Goal: Task Accomplishment & Management: Complete application form

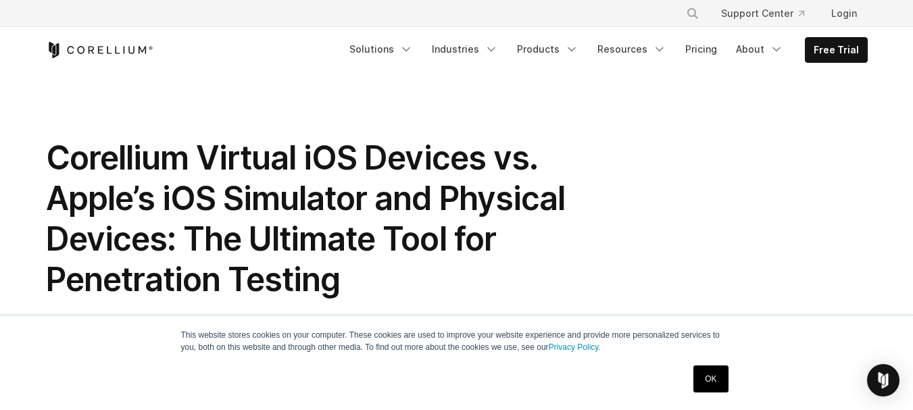
click at [704, 50] on link "Pricing" at bounding box center [701, 49] width 48 height 24
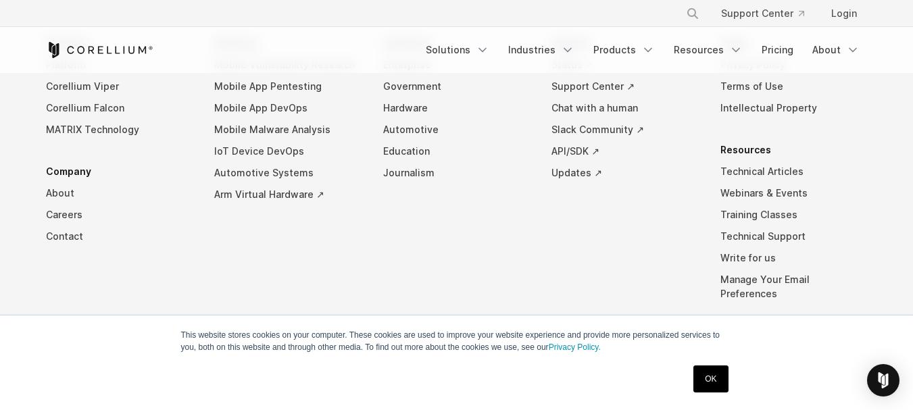
scroll to position [2553, 0]
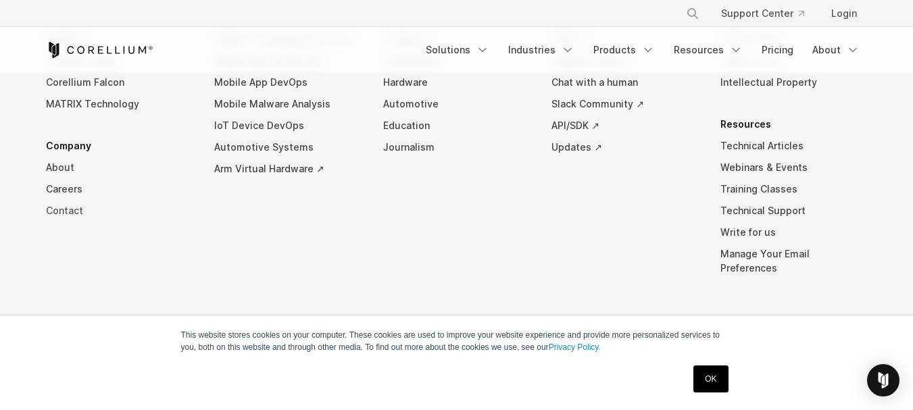
click at [64, 209] on link "Contact" at bounding box center [119, 211] width 147 height 22
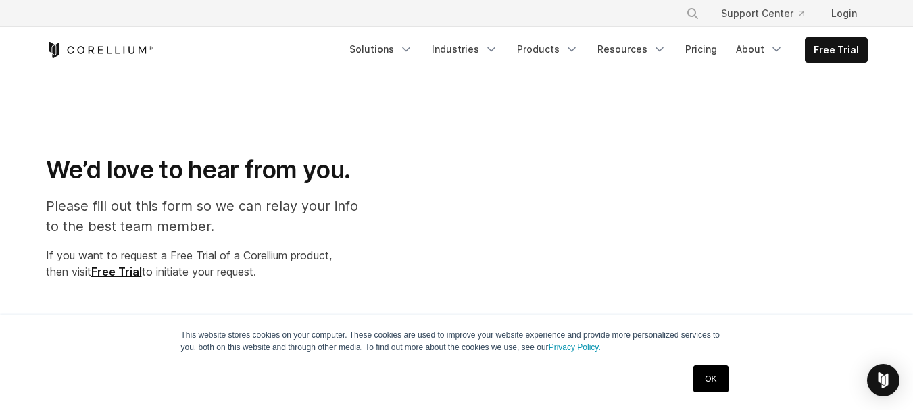
select select "**"
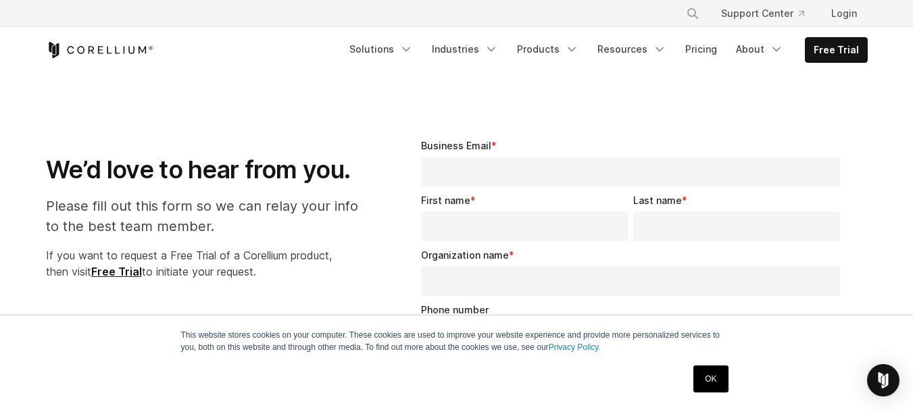
click at [845, 220] on div "Last name *" at bounding box center [739, 217] width 212 height 48
click at [630, 50] on link "Resources" at bounding box center [631, 49] width 85 height 24
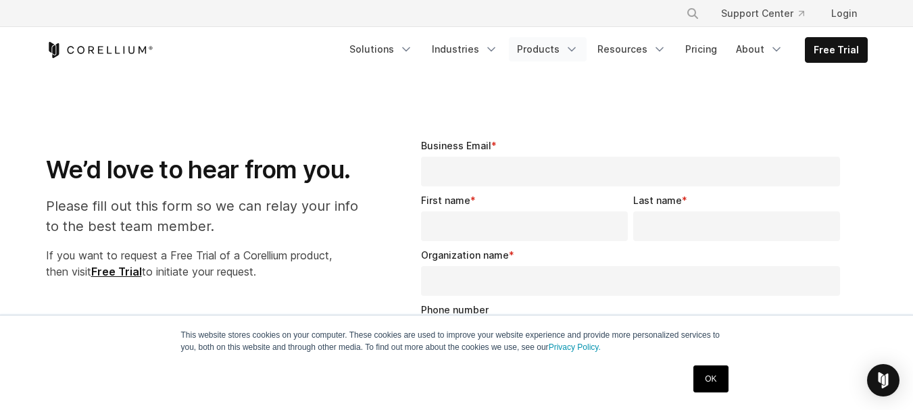
click at [551, 50] on link "Products" at bounding box center [548, 49] width 78 height 24
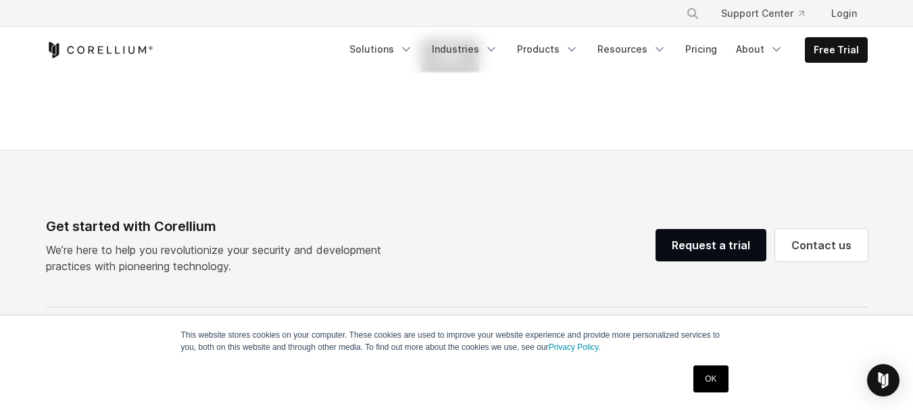
scroll to position [892, 0]
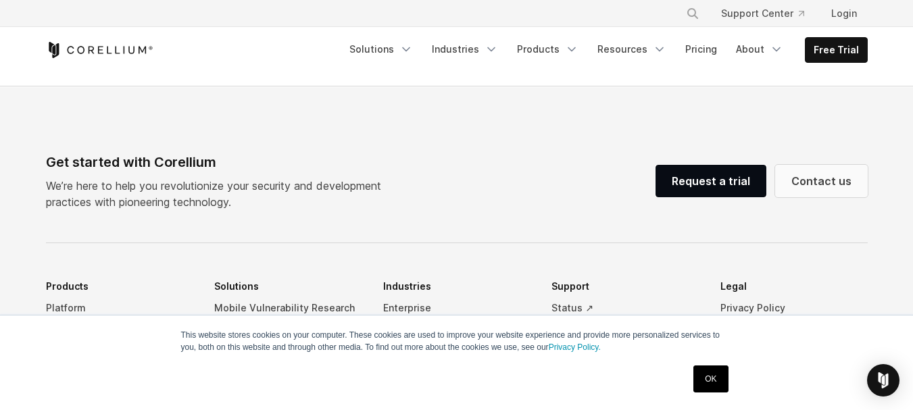
click at [830, 180] on link "Contact us" at bounding box center [821, 181] width 93 height 32
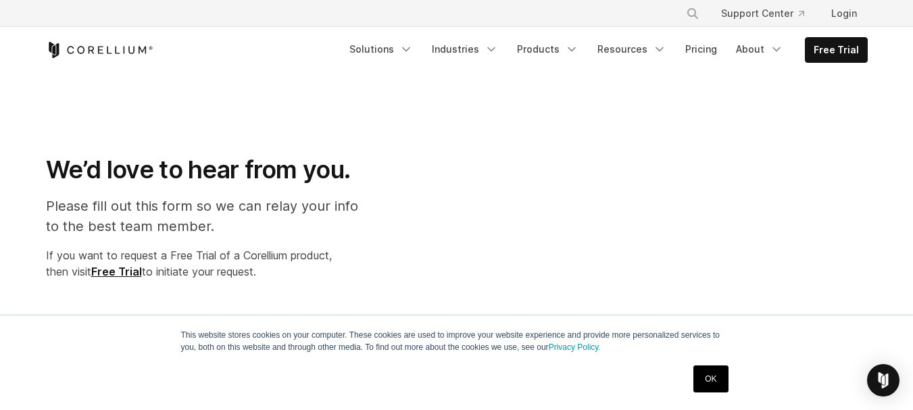
select select "**"
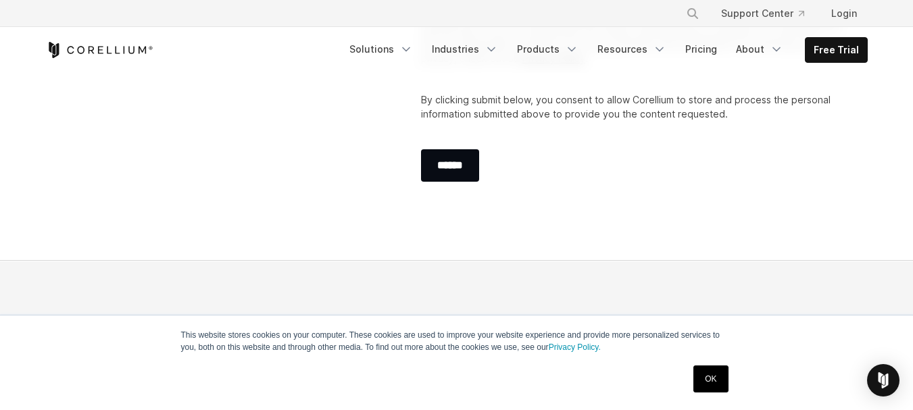
scroll to position [1076, 0]
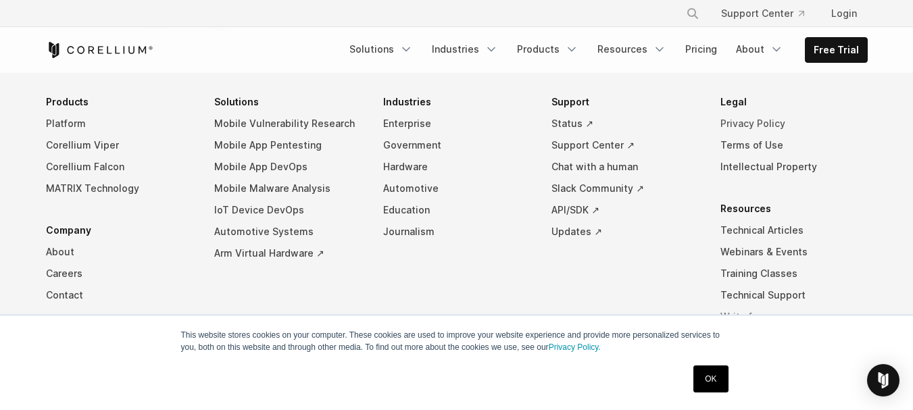
click at [755, 121] on link "Privacy Policy" at bounding box center [793, 124] width 147 height 22
